Goal: Information Seeking & Learning: Learn about a topic

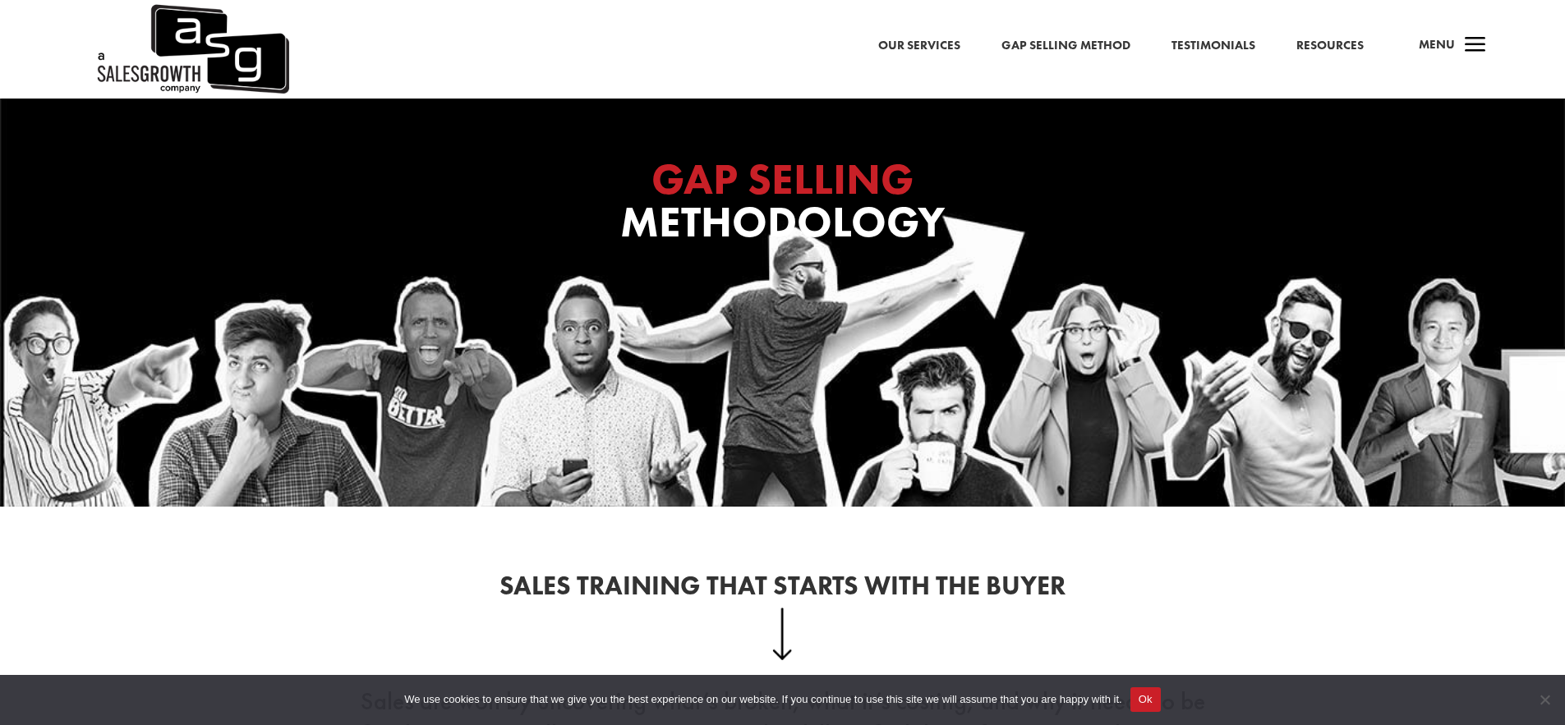
click at [1455, 48] on div "a Menu" at bounding box center [1445, 49] width 79 height 39
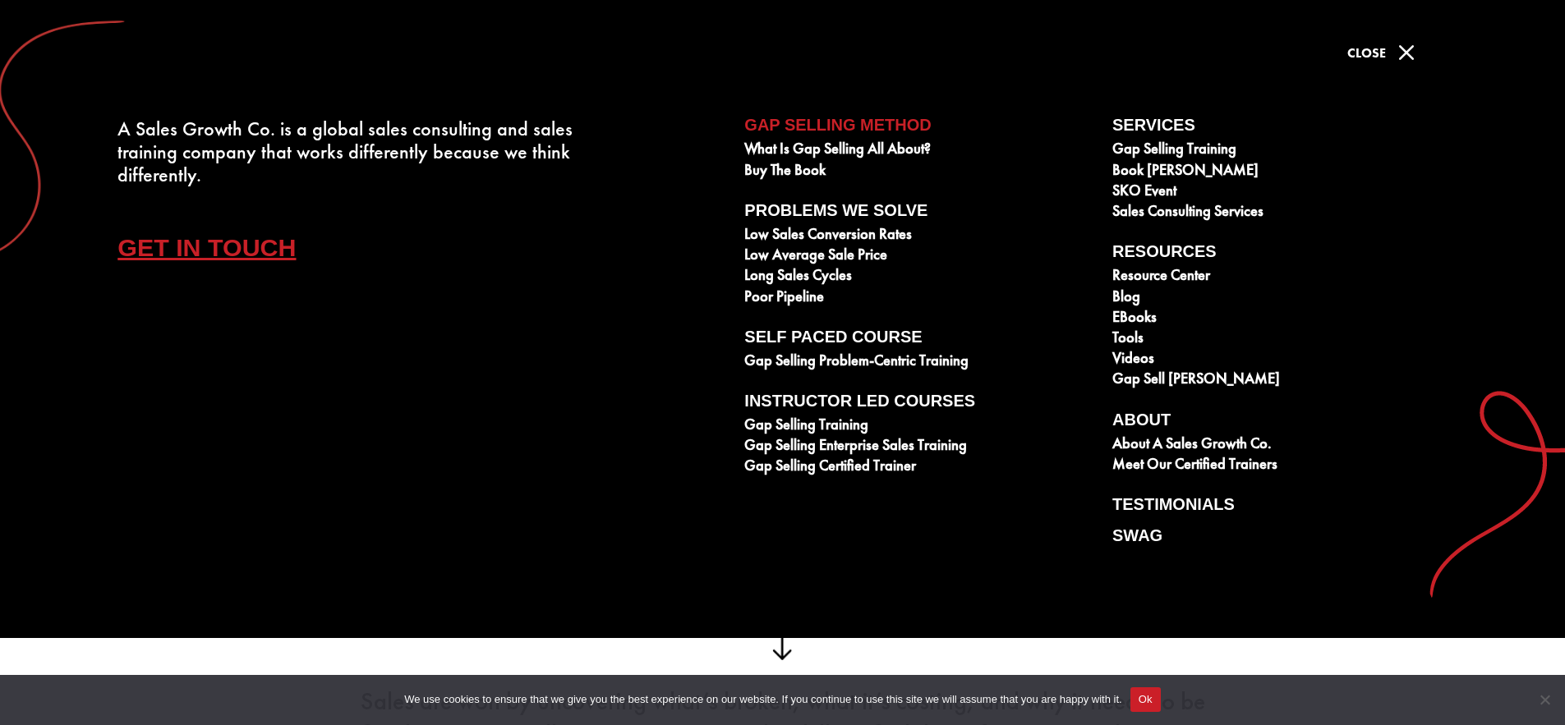
click at [1414, 55] on span "M" at bounding box center [1406, 52] width 33 height 33
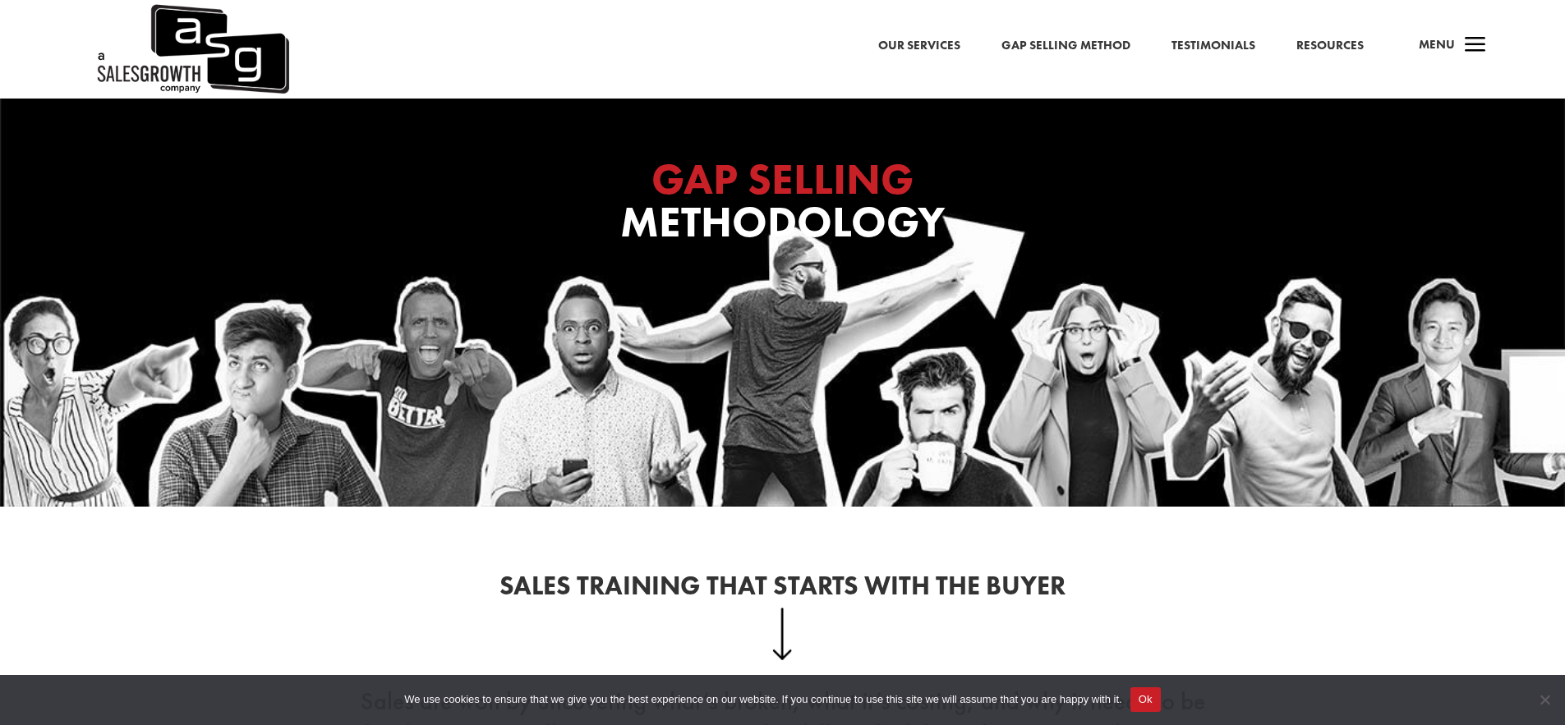
click at [899, 47] on link "Our Services" at bounding box center [919, 45] width 82 height 21
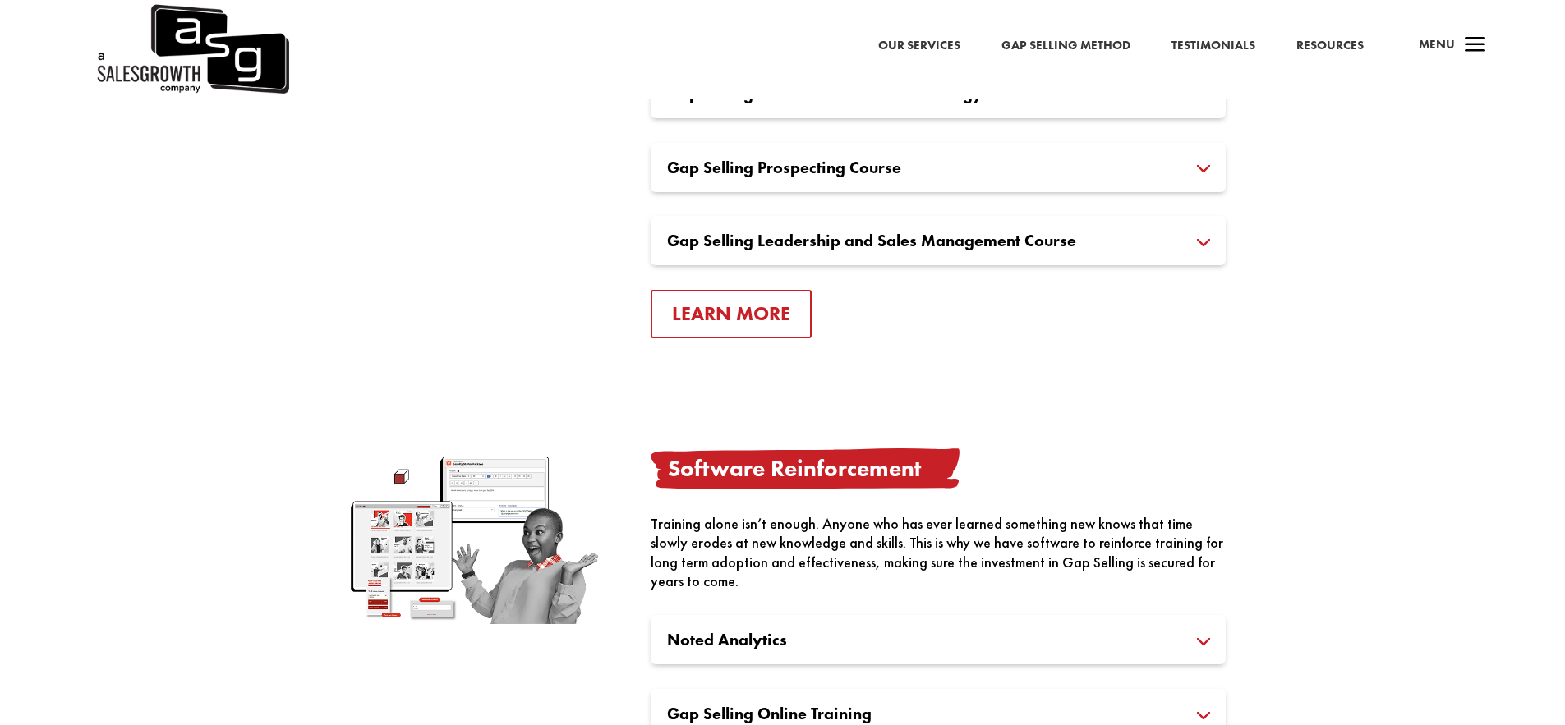
scroll to position [1235, 0]
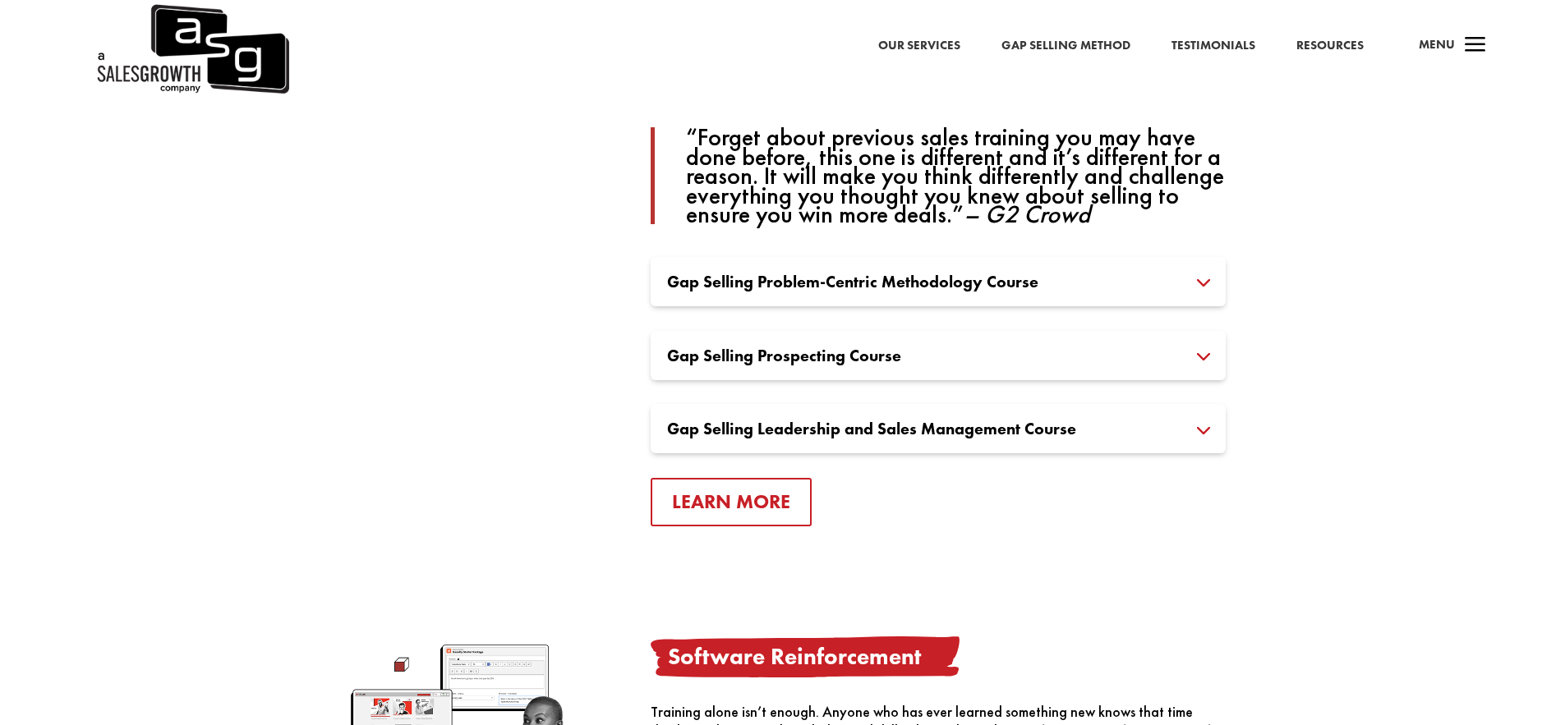
click at [745, 277] on h3 "Gap Selling Problem-Centric Methodology Course" at bounding box center [938, 282] width 542 height 16
